Goal: Task Accomplishment & Management: Manage account settings

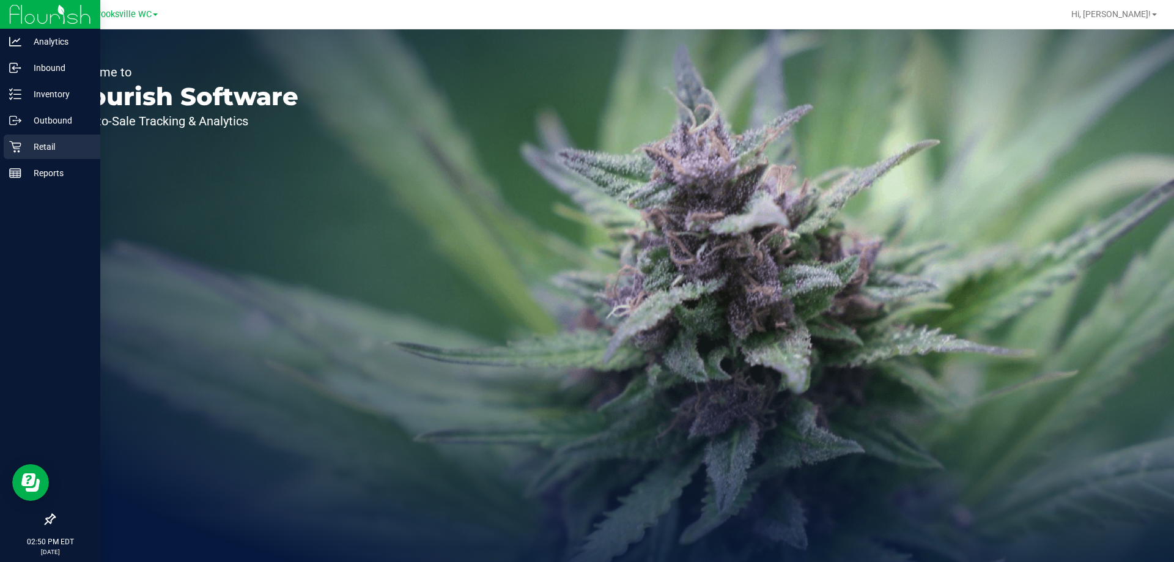
click at [43, 151] on p "Retail" at bounding box center [57, 146] width 73 height 15
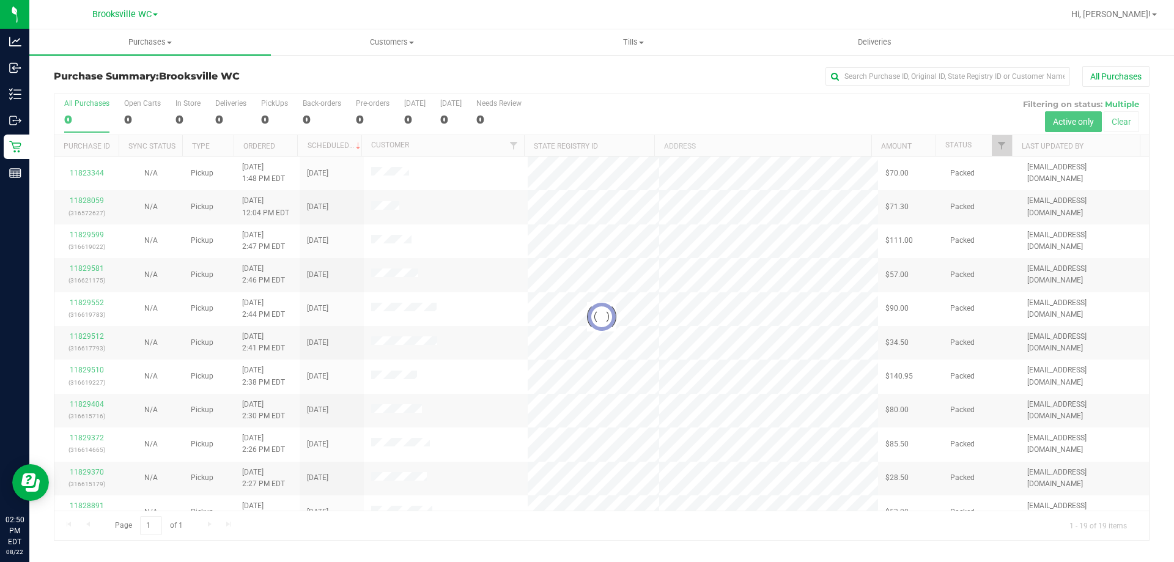
click at [606, 65] on div "Purchase Summary: [GEOGRAPHIC_DATA] WC All Purchases Loading... All Purchases 0…" at bounding box center [601, 303] width 1145 height 499
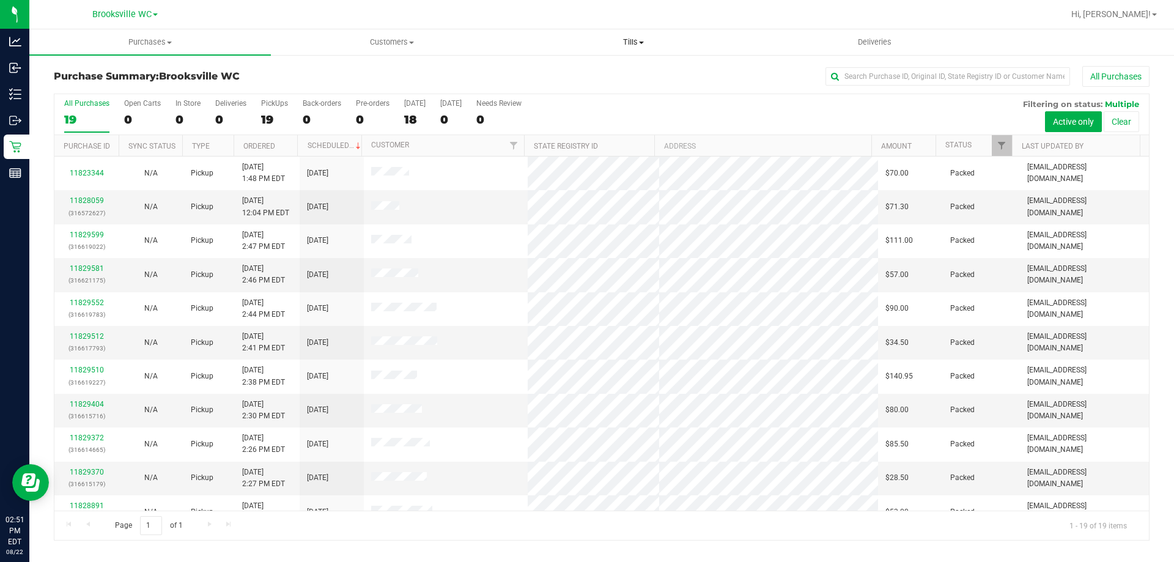
click at [623, 40] on span "Tills" at bounding box center [633, 42] width 240 height 11
click at [563, 35] on uib-tab-heading "Tills Manage tills Reconcile e-payments" at bounding box center [633, 42] width 242 height 26
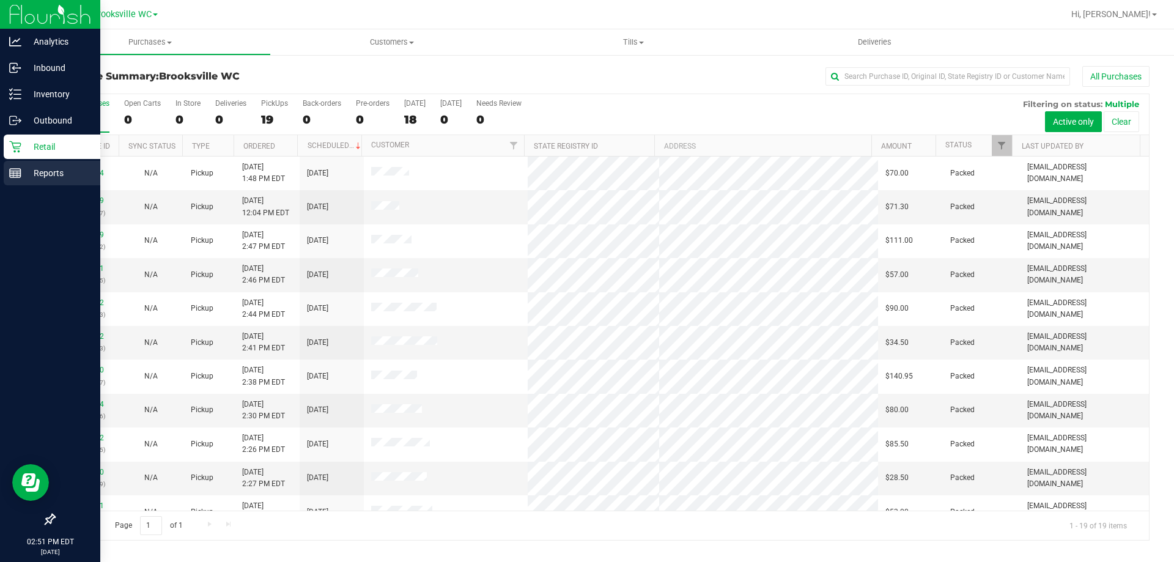
click at [21, 169] on rect at bounding box center [15, 173] width 11 height 9
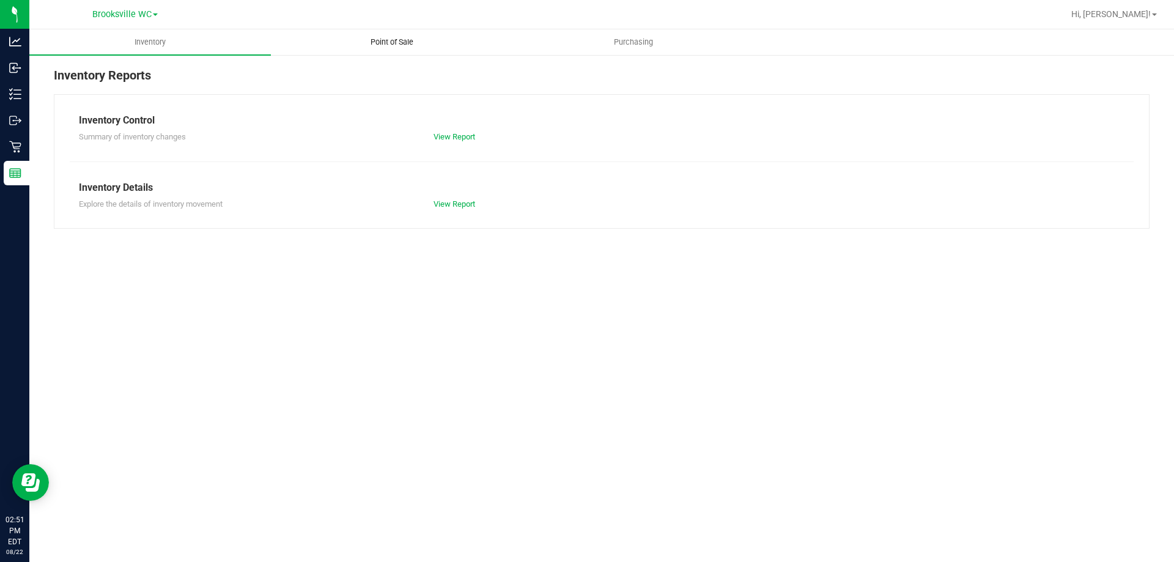
click at [399, 39] on span "Point of Sale" at bounding box center [392, 42] width 76 height 11
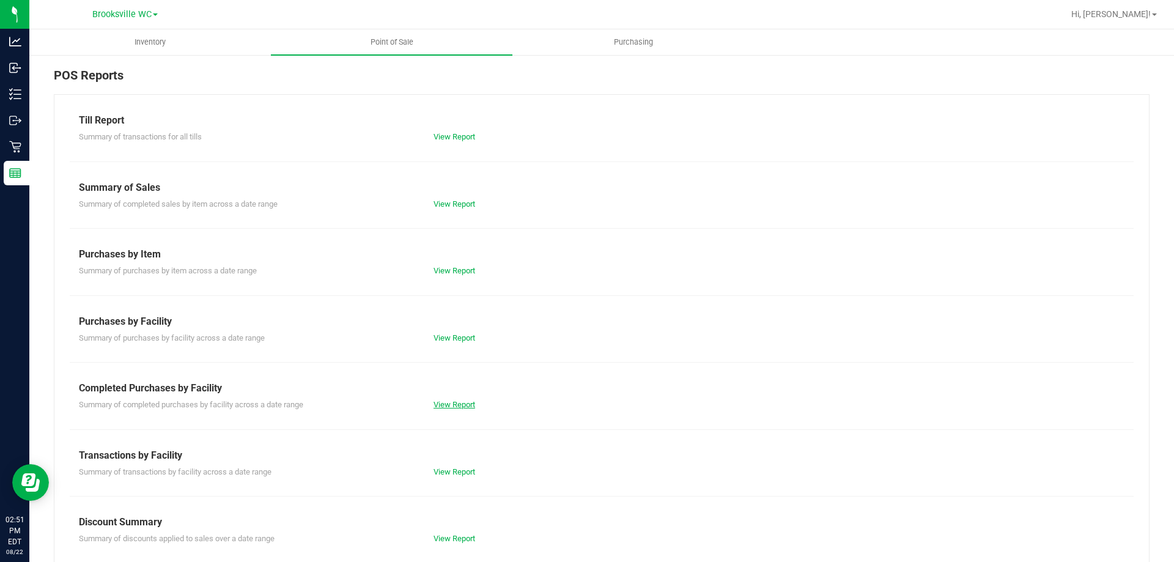
click at [447, 403] on link "View Report" at bounding box center [455, 404] width 42 height 9
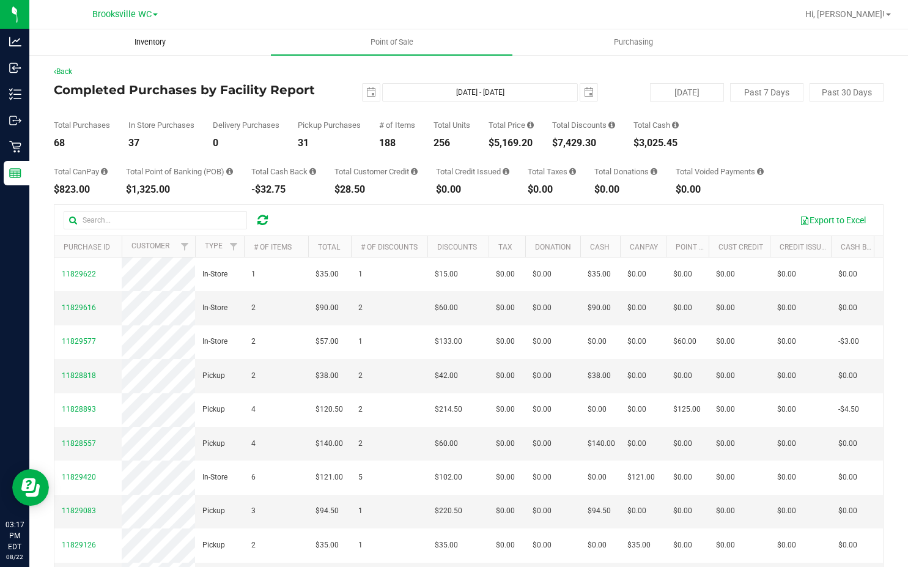
click at [259, 51] on uib-tab-heading "Inventory" at bounding box center [150, 42] width 240 height 24
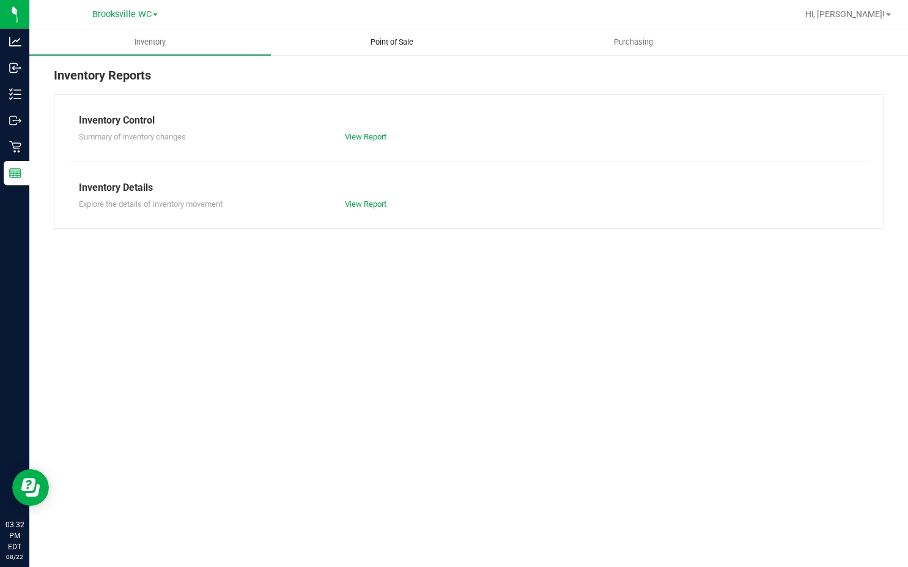
click at [376, 45] on span "Point of Sale" at bounding box center [392, 42] width 76 height 11
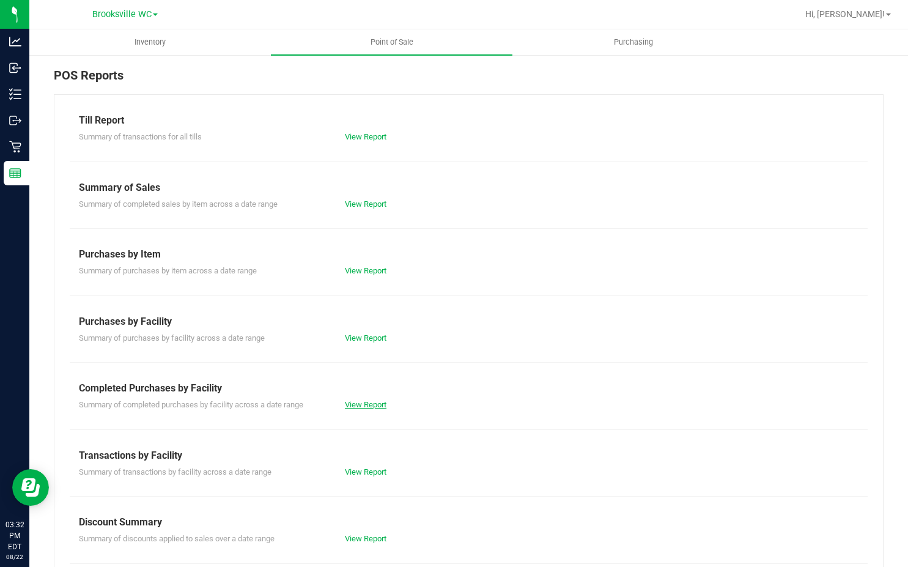
click at [363, 404] on link "View Report" at bounding box center [366, 404] width 42 height 9
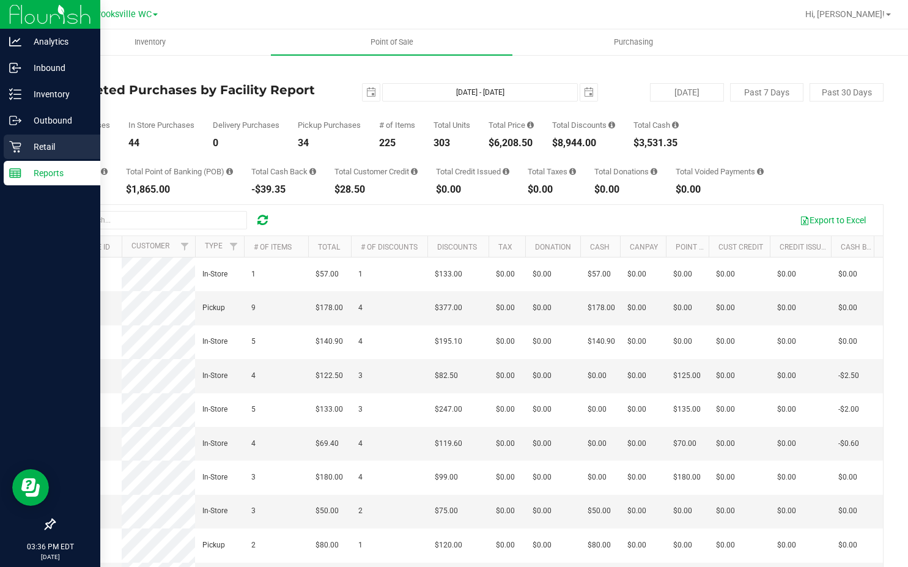
click at [42, 136] on div "Retail" at bounding box center [52, 147] width 97 height 24
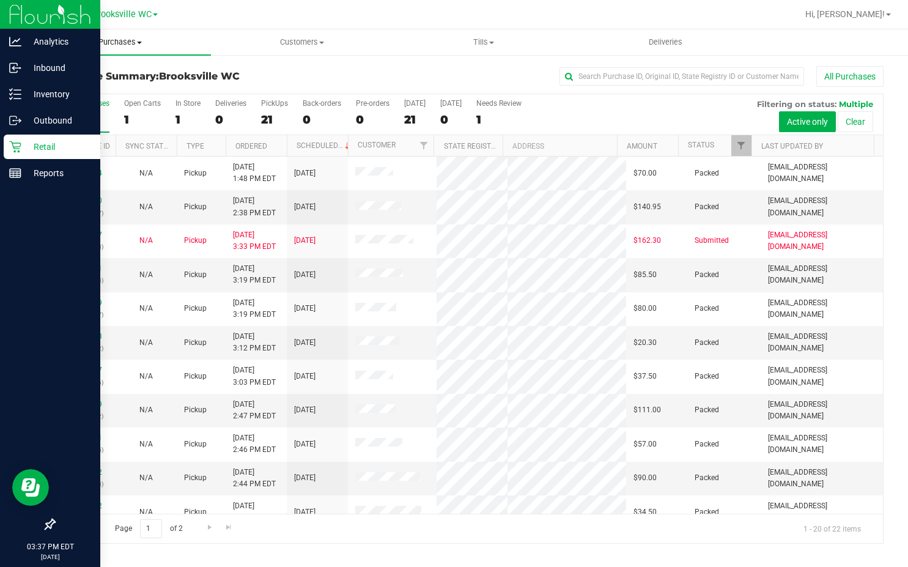
click at [103, 40] on span "Purchases" at bounding box center [120, 42] width 182 height 11
click at [110, 84] on li "Fulfillment" at bounding box center [120, 88] width 182 height 15
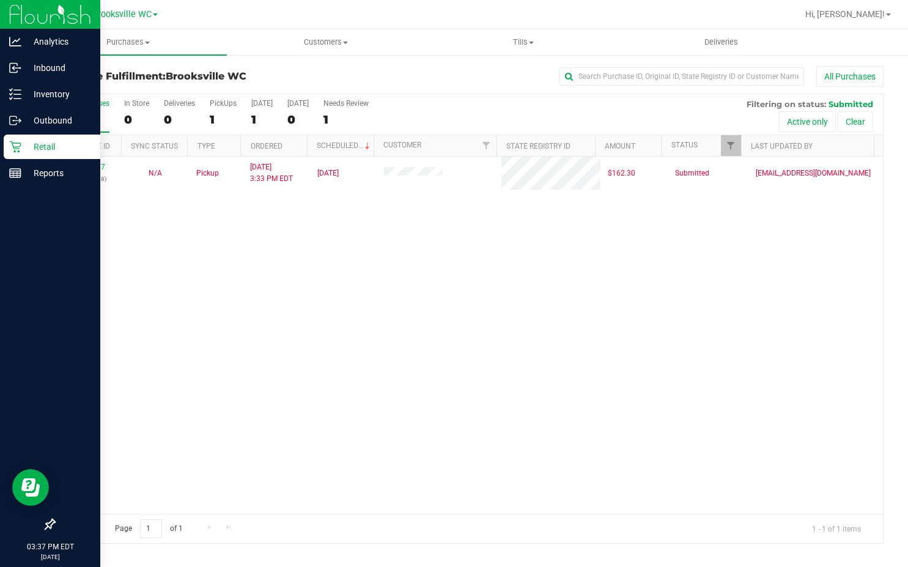
click at [509, 351] on div "11830007 (316631588) N/A Pickup [DATE] 3:33 PM EDT 8/22/2025 $162.30 Submitted …" at bounding box center [468, 335] width 829 height 357
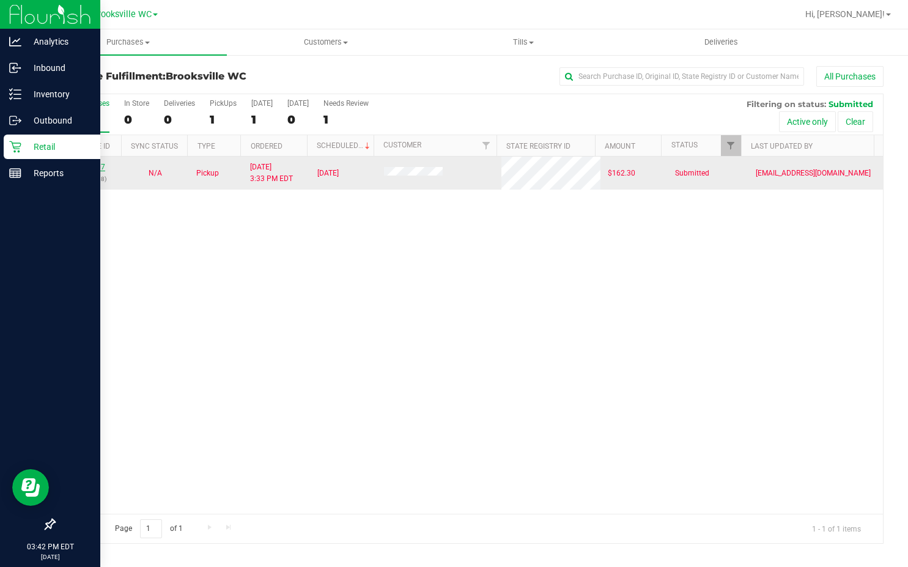
click at [87, 166] on link "11830007" at bounding box center [88, 167] width 34 height 9
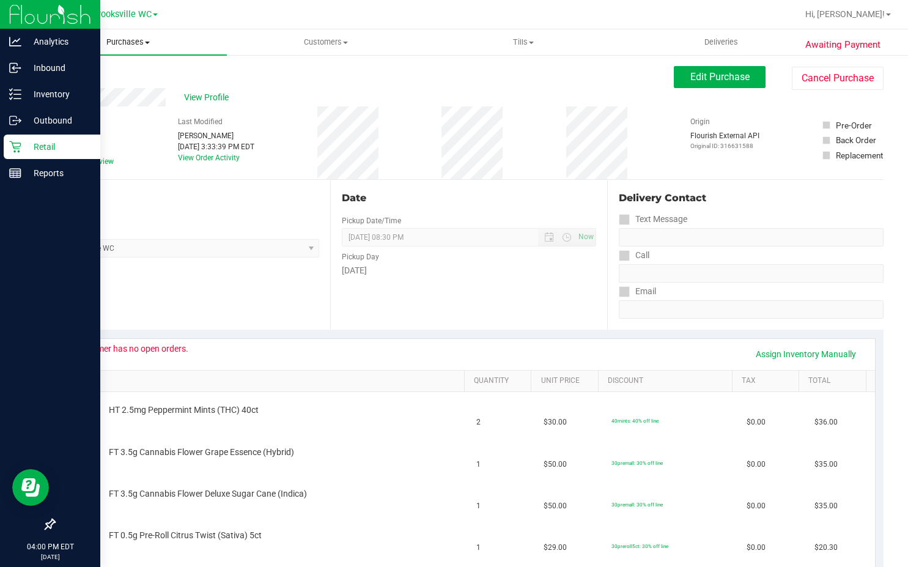
click at [136, 46] on span "Purchases" at bounding box center [128, 42] width 198 height 11
click at [130, 88] on li "Fulfillment" at bounding box center [128, 88] width 198 height 15
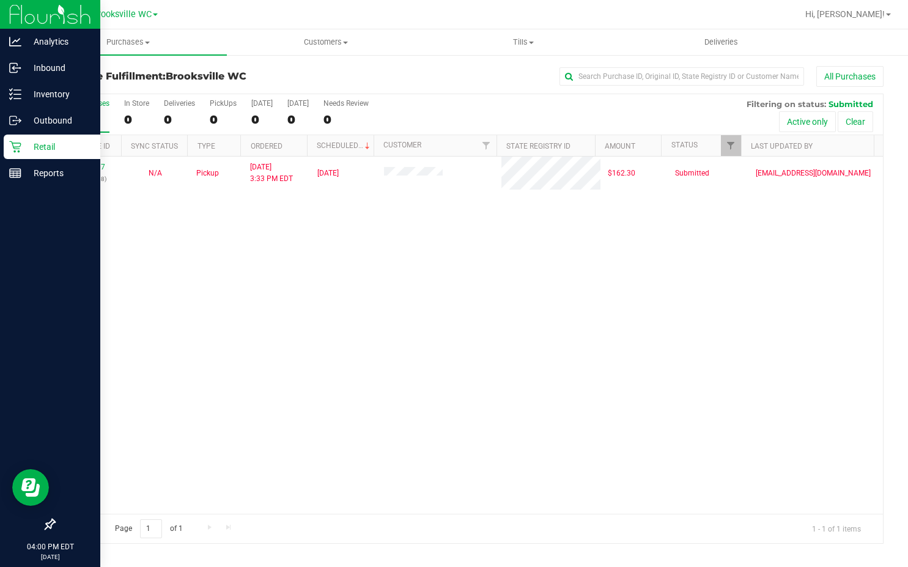
click at [454, 316] on div "11830007 (316631588) N/A Pickup [DATE] 3:33 PM EDT 8/22/2025 $162.30 Submitted …" at bounding box center [468, 335] width 829 height 357
click at [418, 297] on div "11830007 (316631588) N/A Pickup [DATE] 3:33 PM EDT 8/22/2025 $162.30 Submitted …" at bounding box center [468, 335] width 829 height 357
click at [507, 50] on uib-tab-heading "Tills Manage tills Reconcile e-payments" at bounding box center [524, 42] width 196 height 24
click at [495, 68] on span "Manage tills" at bounding box center [466, 73] width 83 height 10
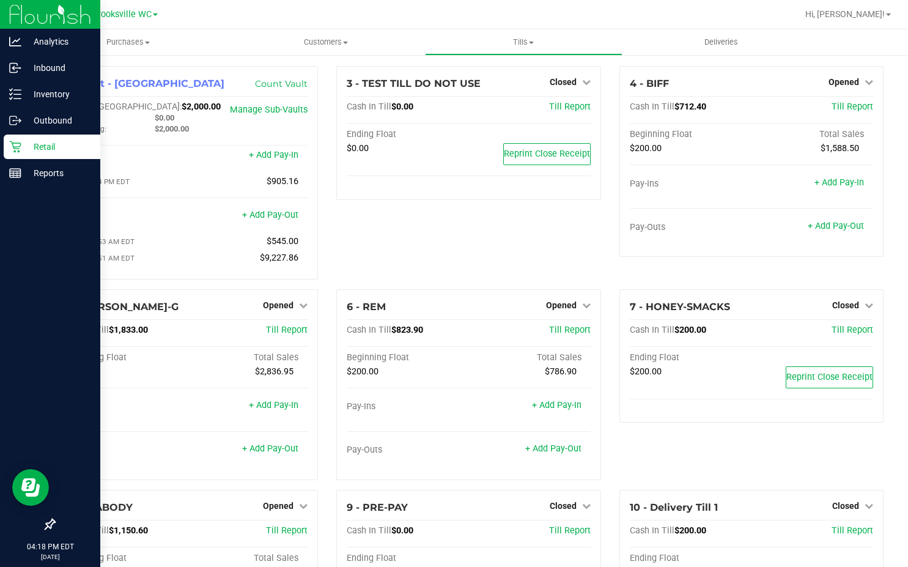
click at [513, 254] on div "3 - TEST TILL DO NOT USE Closed Open Till Cash In Till $0.00 Till Report Ending…" at bounding box center [468, 177] width 283 height 223
click at [468, 265] on div "3 - TEST TILL DO NOT USE Closed Open Till Cash In Till $0.00 Till Report Ending…" at bounding box center [468, 177] width 283 height 223
